Goal: Use online tool/utility: Utilize a website feature to perform a specific function

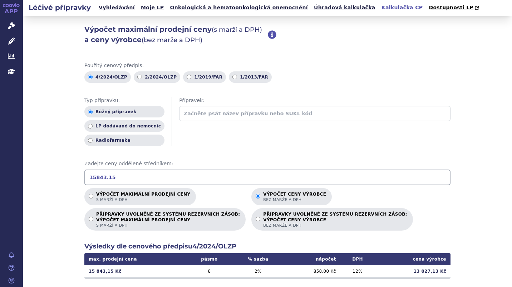
drag, startPoint x: 109, startPoint y: 178, endPoint x: 88, endPoint y: 179, distance: 21.8
click at [88, 179] on input "15843.15" at bounding box center [267, 178] width 366 height 16
drag, startPoint x: 420, startPoint y: 270, endPoint x: 438, endPoint y: 272, distance: 18.6
click at [438, 272] on td "2 893,81 Kč" at bounding box center [413, 272] width 76 height 12
drag, startPoint x: 105, startPoint y: 177, endPoint x: 72, endPoint y: 177, distance: 34.0
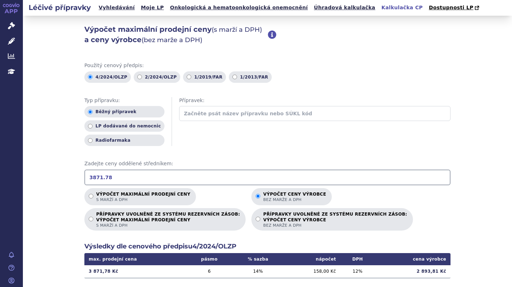
click at [72, 177] on div "Výpočet maximální prodejní ceny (s marží a DPH) a ceny výrobce (bez marže a DPH…" at bounding box center [267, 224] width 489 height 417
type input "6262.74"
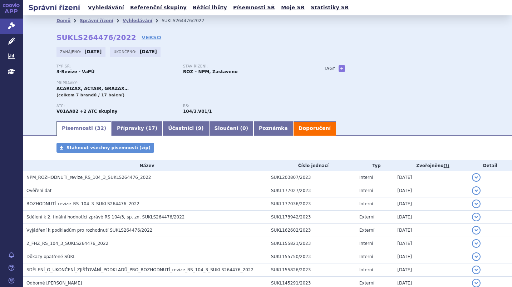
click at [72, 178] on span "NPM_ROZHODNUTÍ_revize_RS_104_3_SUKLS264476_2022" at bounding box center [88, 177] width 125 height 5
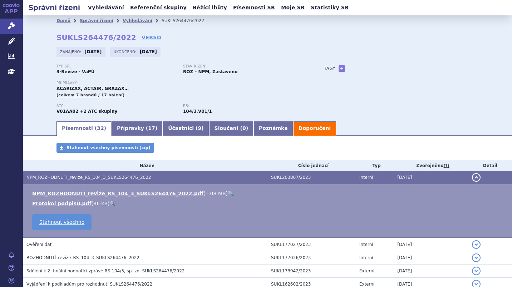
click at [71, 195] on link "NPM_ROZHODNUTÍ_revize_RS_104_3_SUKLS264476_2022.pdf" at bounding box center [117, 194] width 171 height 6
